Goal: Information Seeking & Learning: Find specific fact

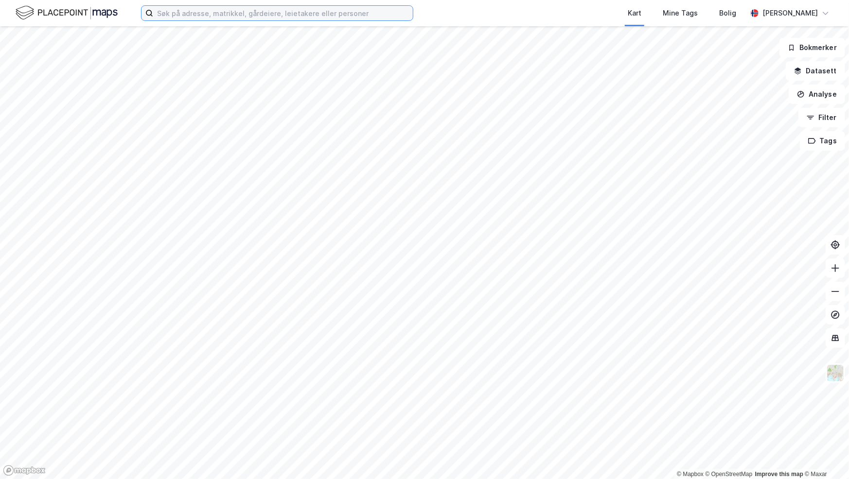
click at [202, 17] on input at bounding box center [283, 13] width 260 height 15
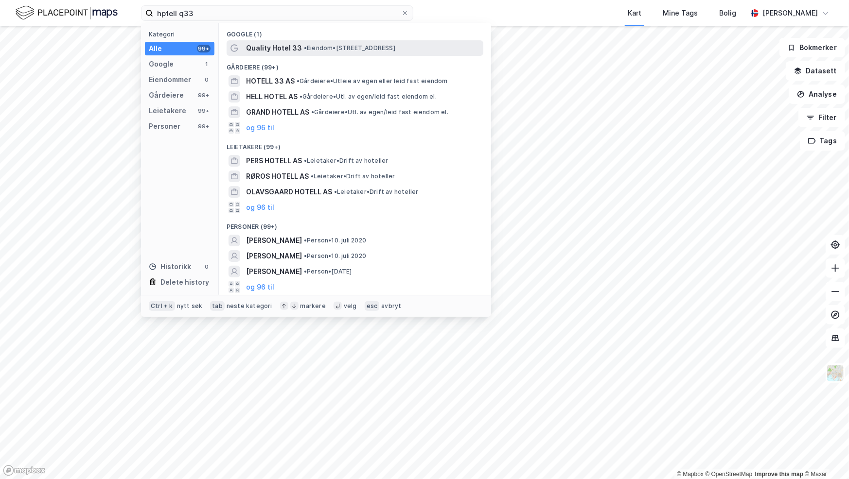
click at [270, 46] on span "Quality Hotel 33" at bounding box center [274, 48] width 56 height 12
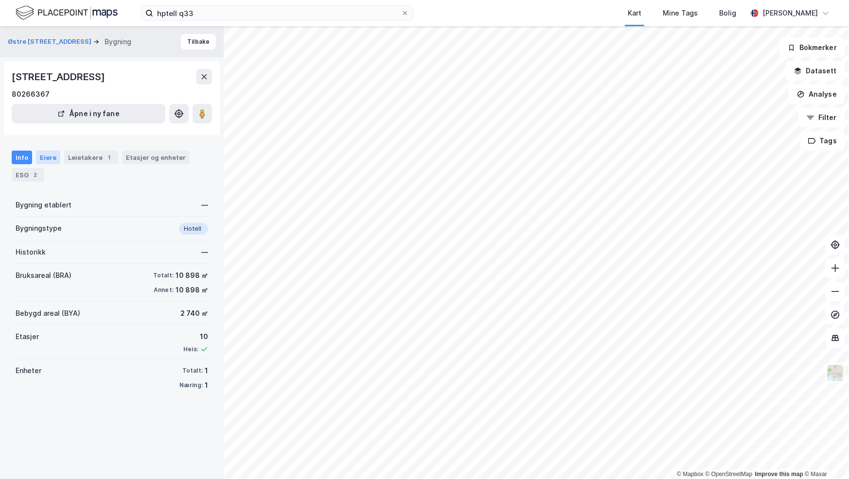
click at [51, 155] on div "Eiere" at bounding box center [48, 158] width 24 height 14
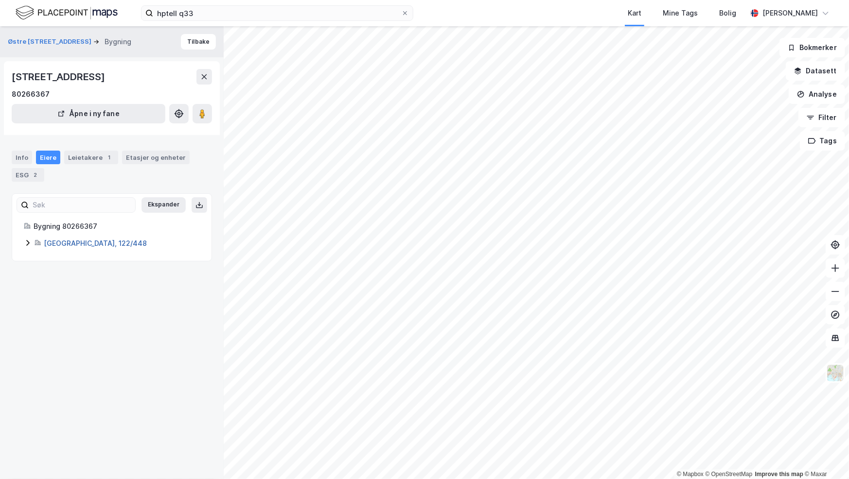
click at [72, 241] on link "[GEOGRAPHIC_DATA], 122/448" at bounding box center [95, 243] width 103 height 8
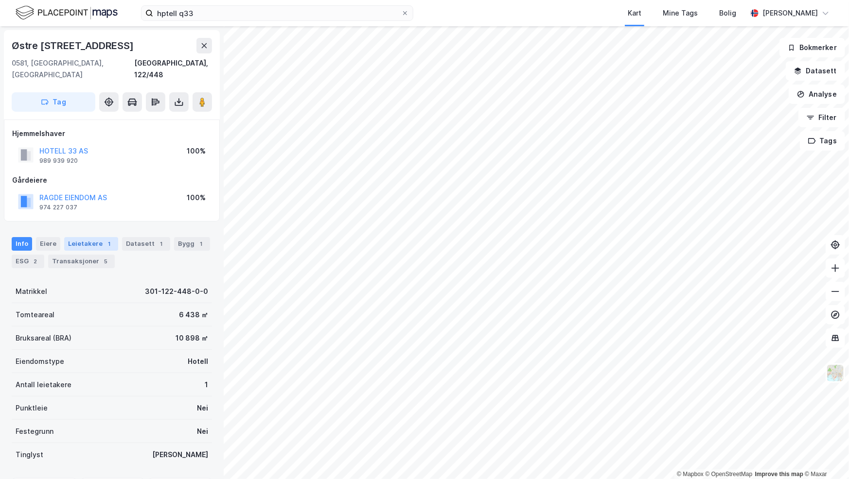
click at [80, 237] on div "Leietakere 1" at bounding box center [91, 244] width 54 height 14
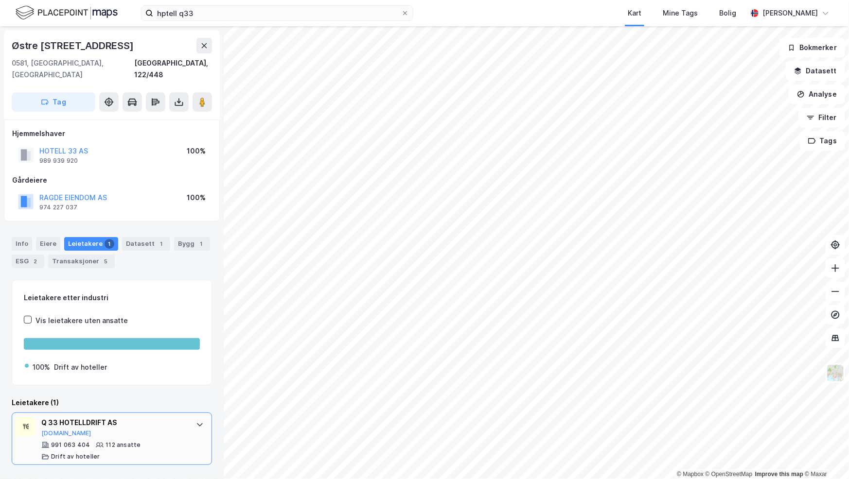
click at [86, 417] on div "Q 33 HOTELLDRIFT AS" at bounding box center [113, 423] width 145 height 12
click at [59, 417] on div "Q 33 HOTELLDRIFT AS" at bounding box center [113, 423] width 145 height 12
click at [61, 430] on button "[DOMAIN_NAME]" at bounding box center [66, 434] width 50 height 8
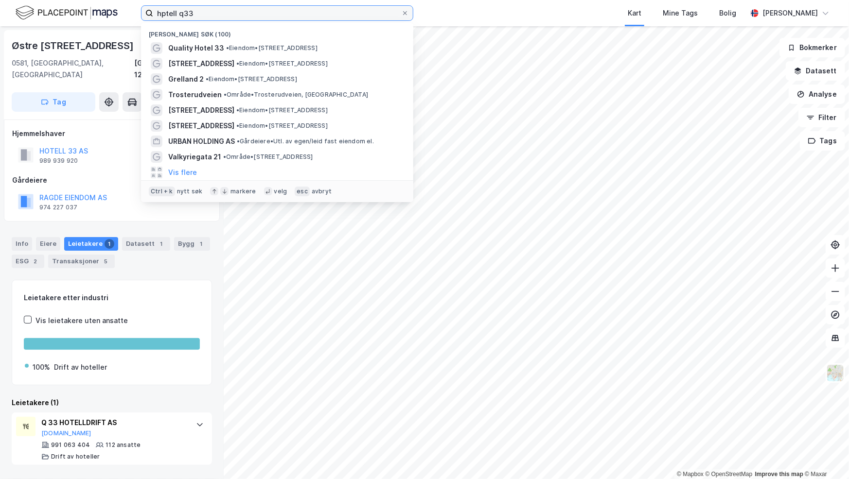
drag, startPoint x: 216, startPoint y: 15, endPoint x: 80, endPoint y: 11, distance: 136.2
click at [80, 11] on div "hptell q33 Nylige søk (100) Quality Hotel 33 • Eiendom • [STREET_ADDRESS] • Eie…" at bounding box center [424, 13] width 849 height 26
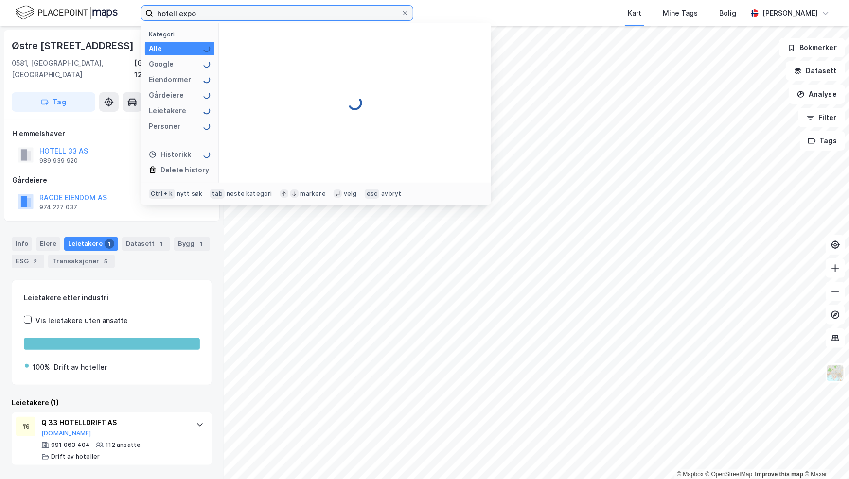
type input "hotell expo"
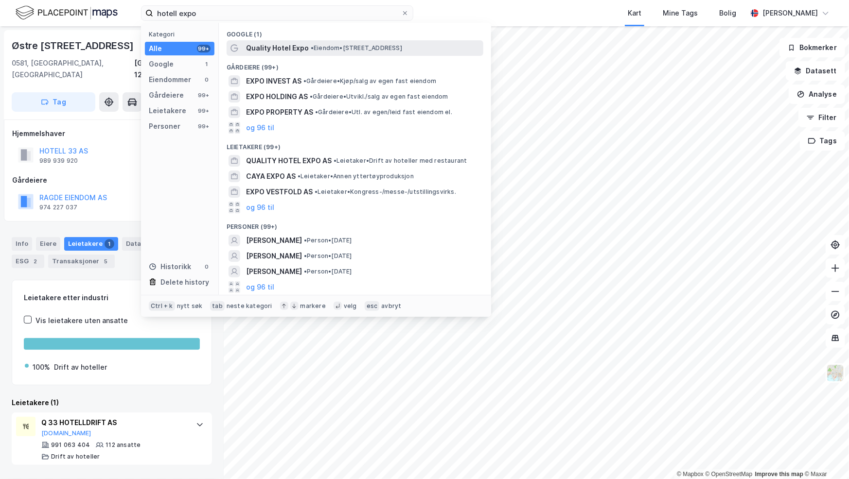
click at [270, 45] on span "Quality Hotel Expo" at bounding box center [277, 48] width 63 height 12
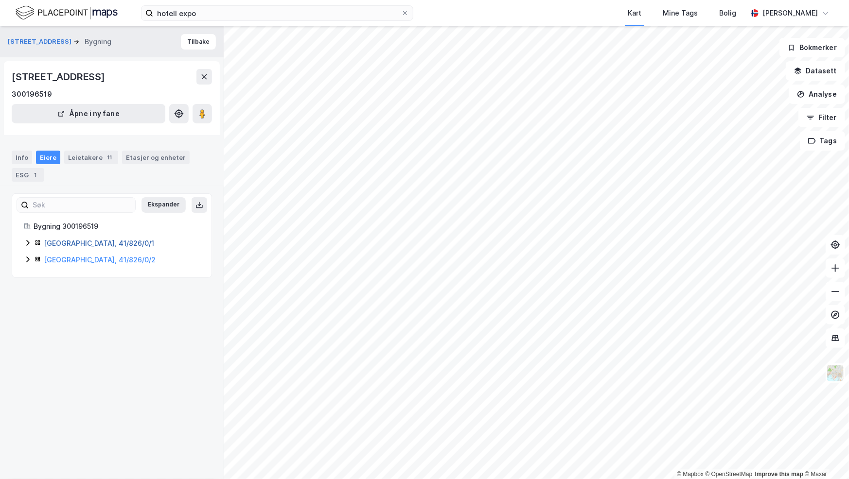
click at [73, 242] on link "[GEOGRAPHIC_DATA], 41/826/0/1" at bounding box center [99, 243] width 110 height 8
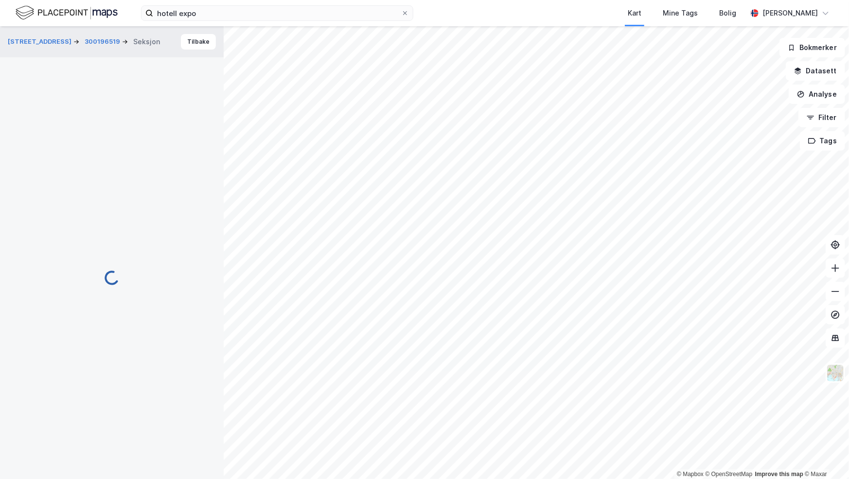
scroll to position [1, 0]
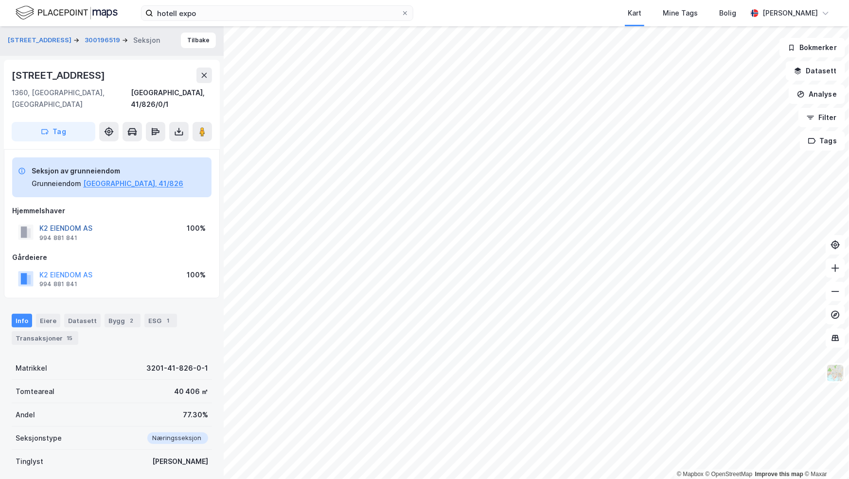
click at [0, 0] on button "K2 EIENDOM AS" at bounding box center [0, 0] width 0 height 0
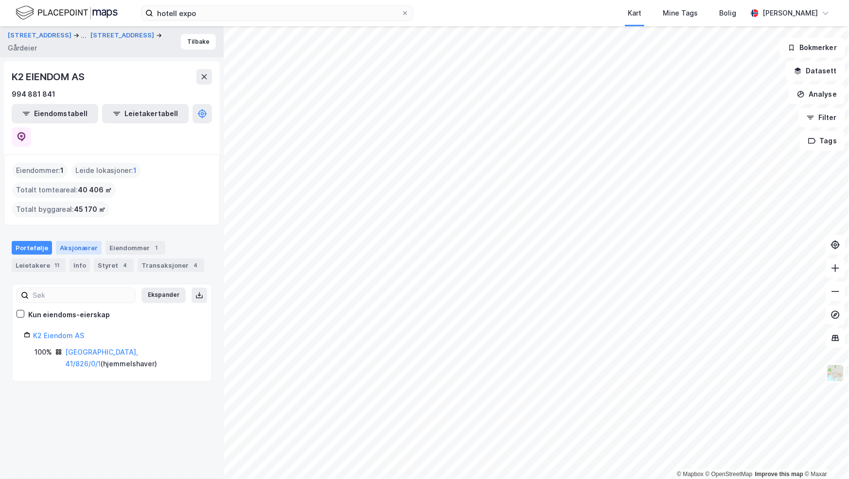
click at [80, 241] on div "Aksjonærer" at bounding box center [79, 248] width 46 height 14
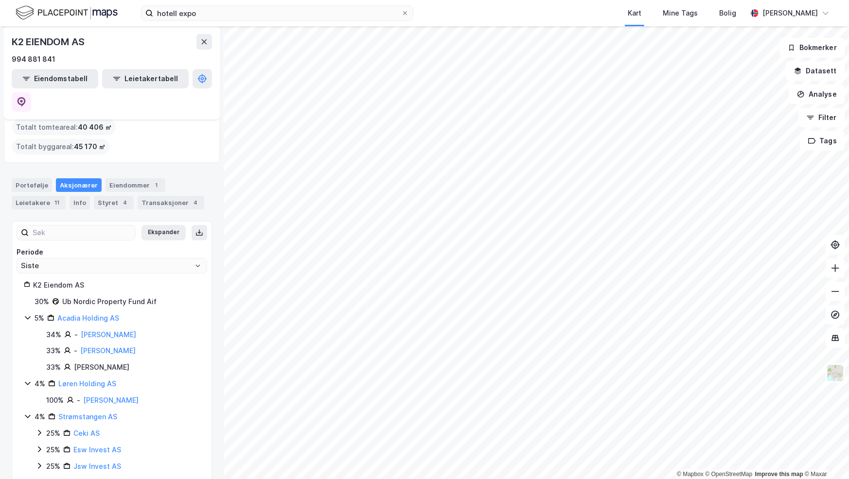
scroll to position [49, 0]
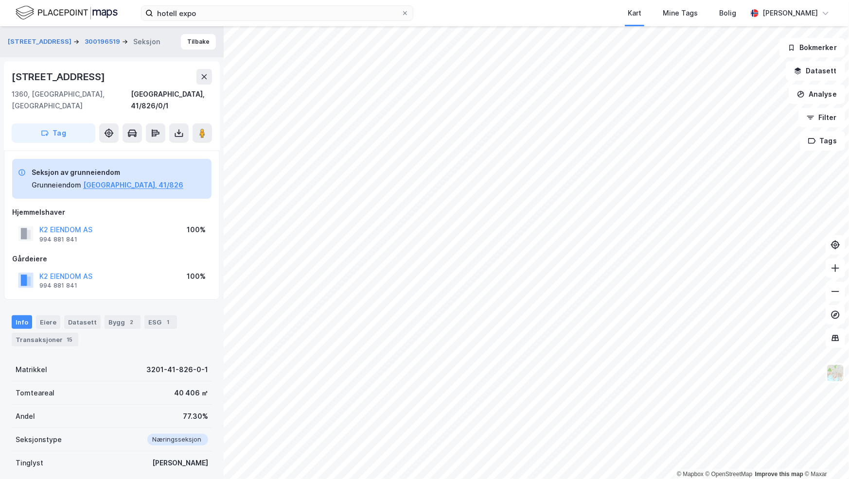
scroll to position [1, 0]
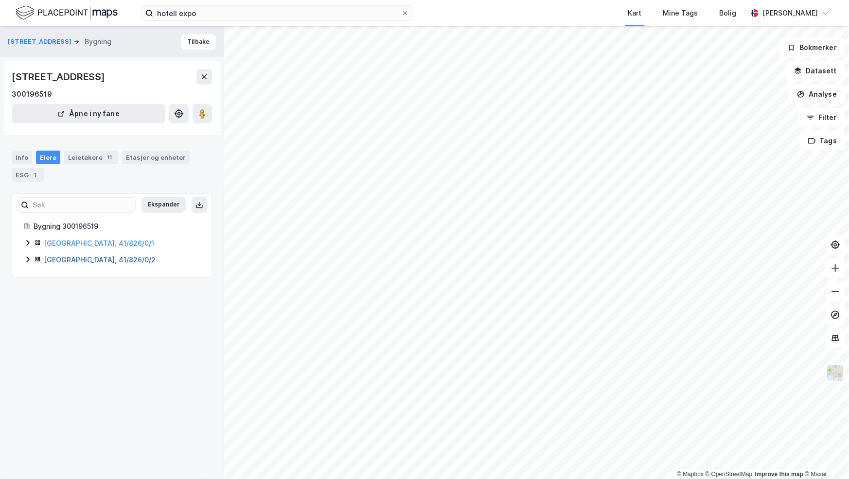
click at [83, 260] on link "[GEOGRAPHIC_DATA], 41/826/0/2" at bounding box center [100, 260] width 112 height 8
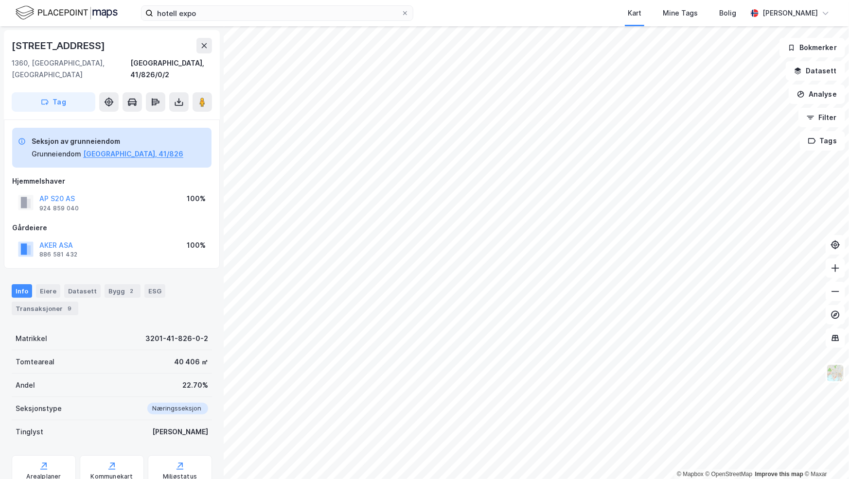
scroll to position [1, 0]
click at [0, 0] on button "AP S20 AS" at bounding box center [0, 0] width 0 height 0
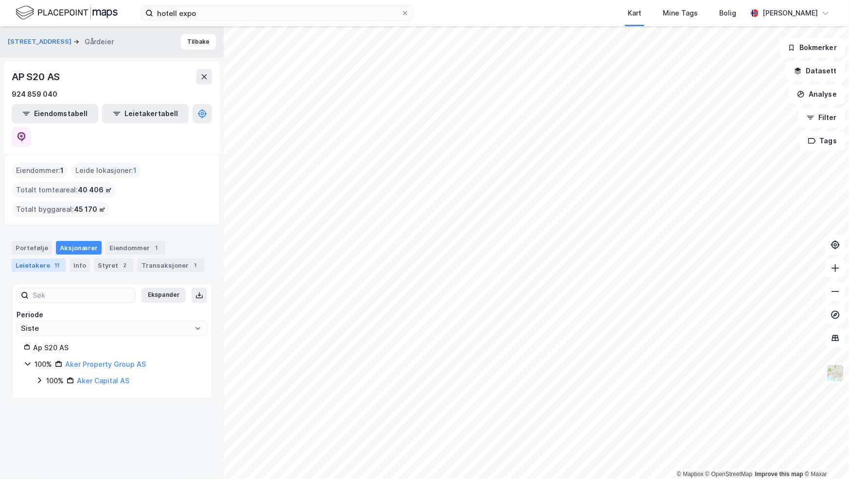
click at [48, 259] on div "Leietakere 11" at bounding box center [39, 266] width 54 height 14
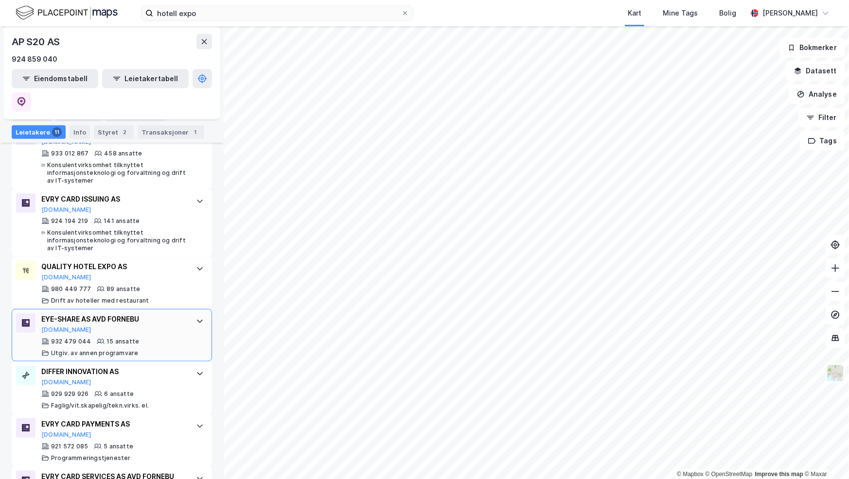
scroll to position [486, 0]
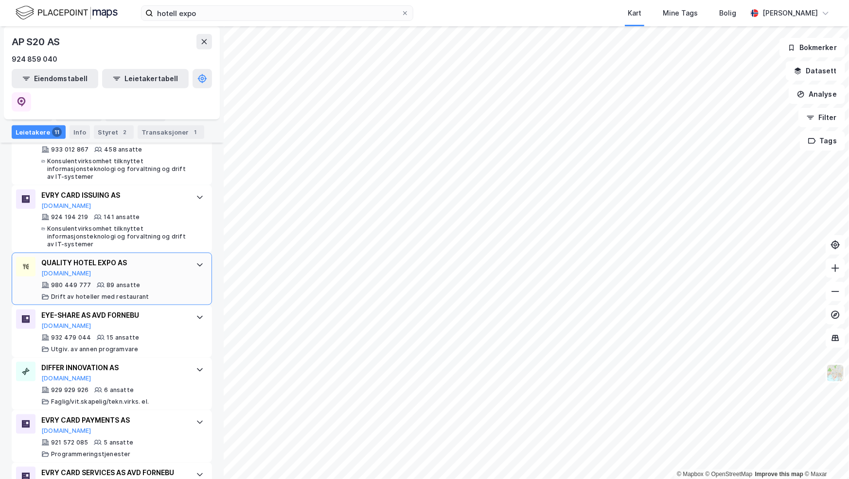
click at [99, 257] on div "QUALITY HOTEL EXPO AS" at bounding box center [113, 263] width 145 height 12
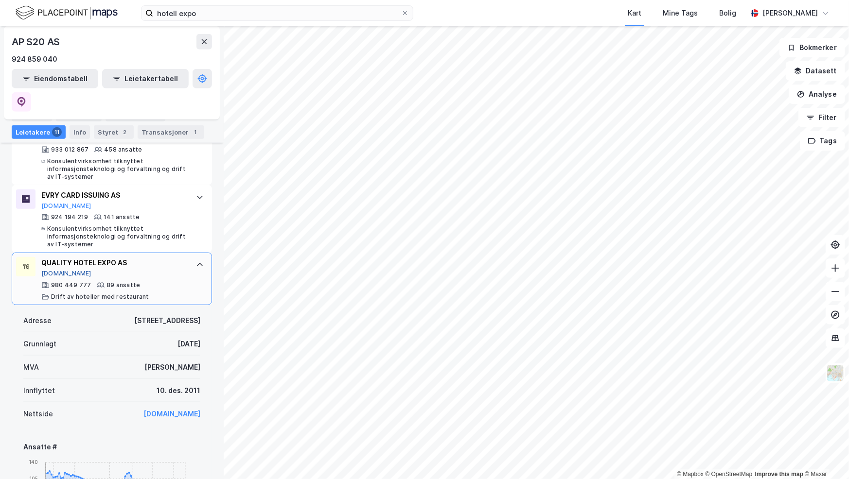
click at [51, 270] on button "[DOMAIN_NAME]" at bounding box center [66, 274] width 50 height 8
